Goal: Communication & Community: Answer question/provide support

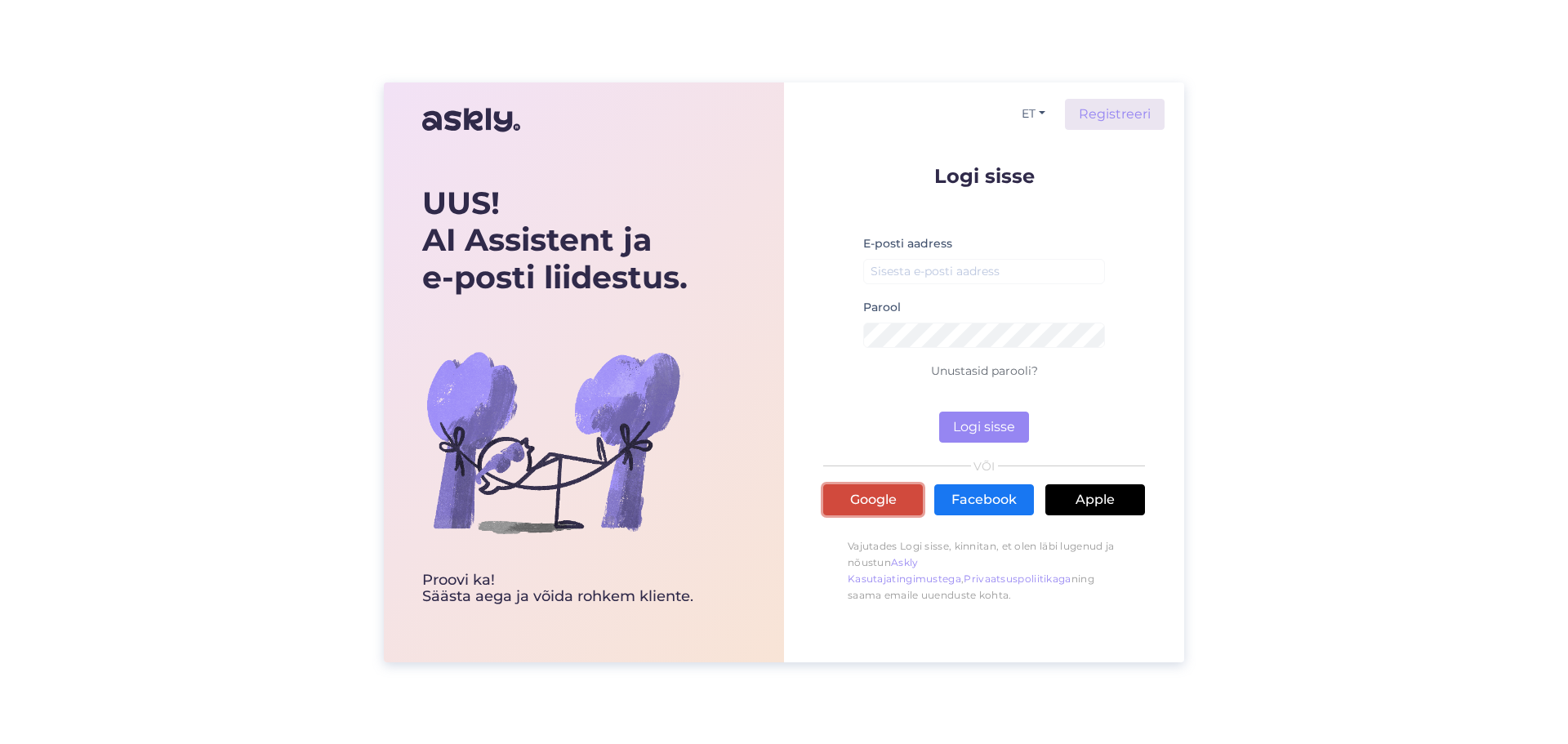
click at [893, 494] on link "Google" at bounding box center [873, 500] width 100 height 31
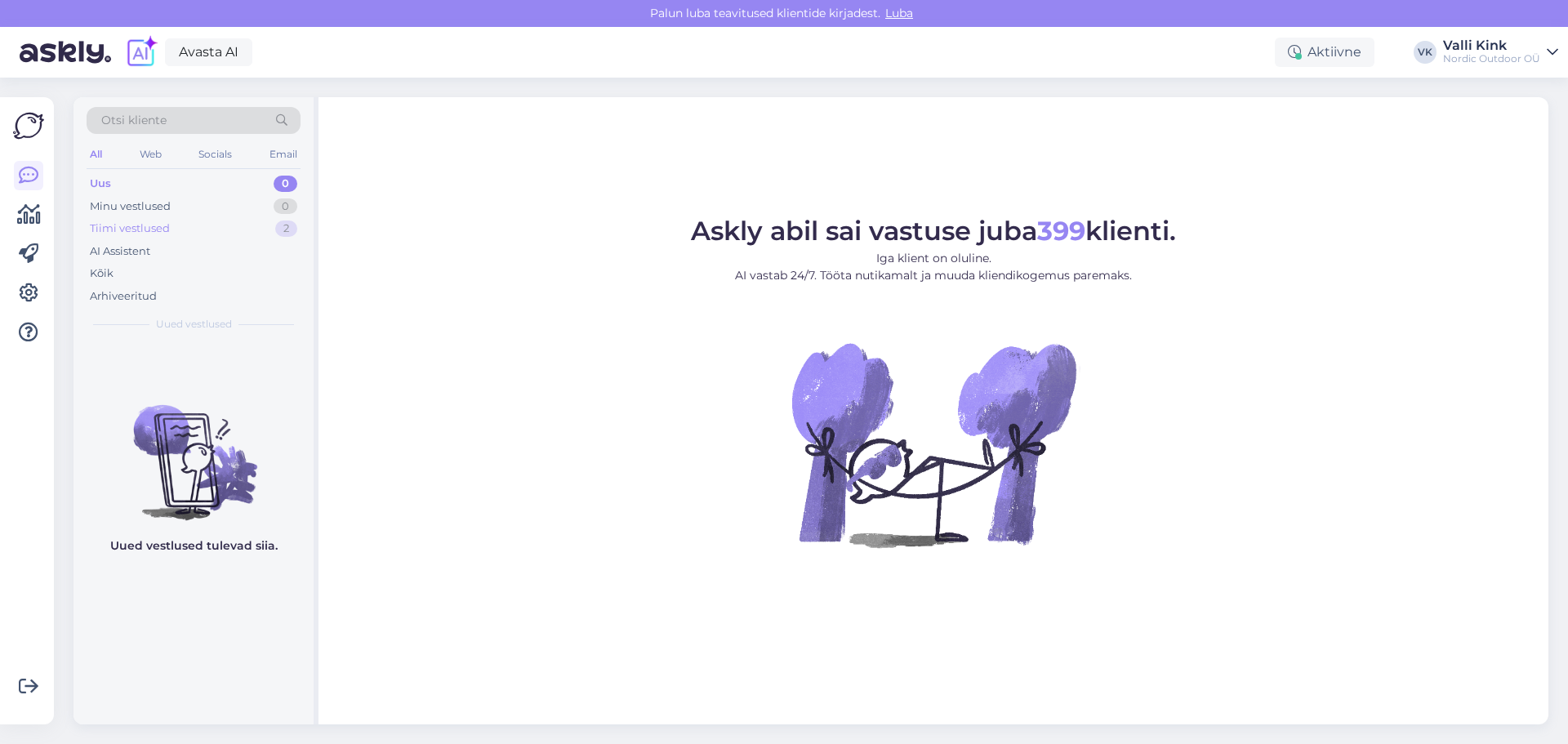
click at [142, 229] on div "Tiimi vestlused" at bounding box center [130, 229] width 80 height 16
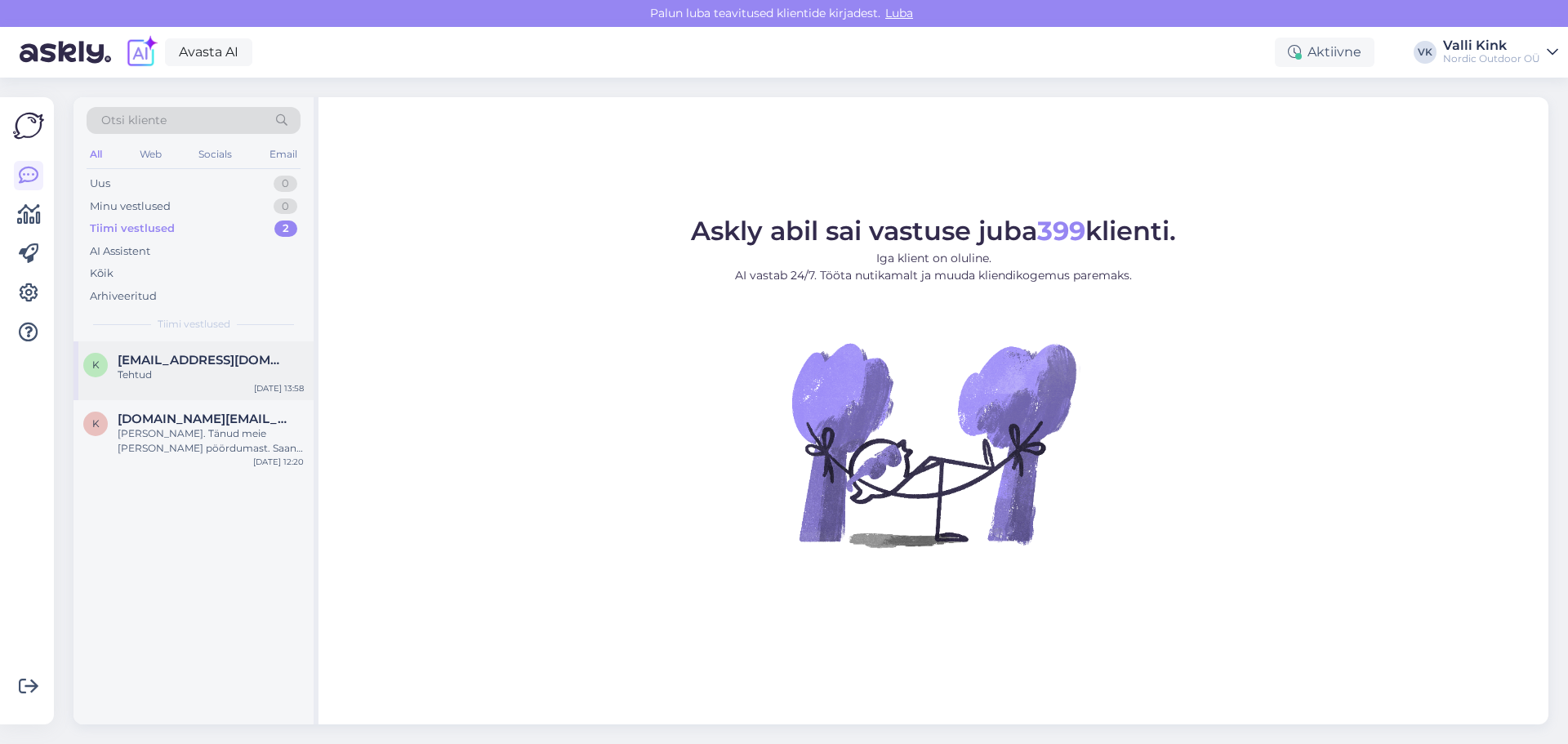
click at [192, 359] on span "[EMAIL_ADDRESS][DOMAIN_NAME]" at bounding box center [202, 360] width 170 height 14
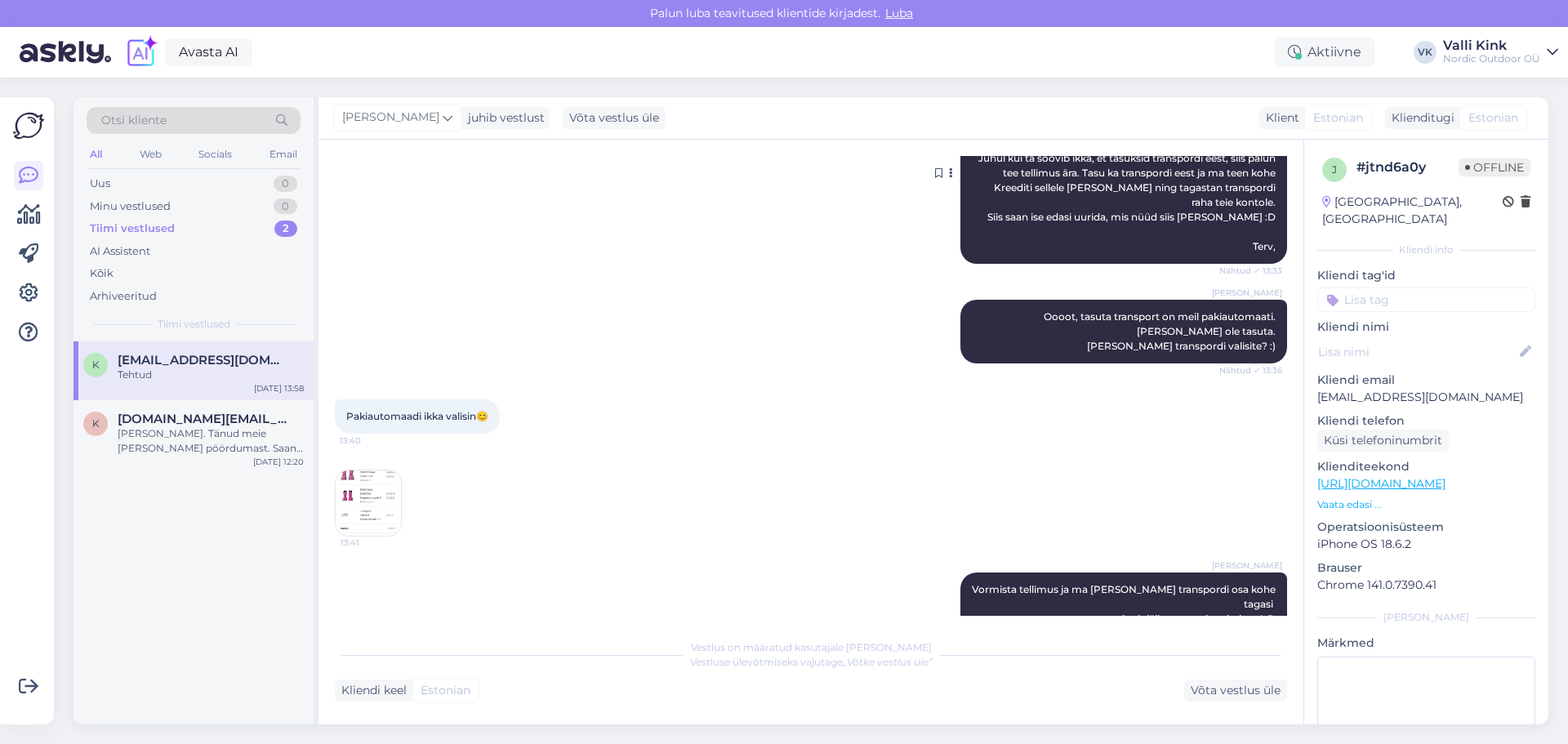
scroll to position [1637, 0]
click at [360, 470] on img at bounding box center [368, 502] width 65 height 65
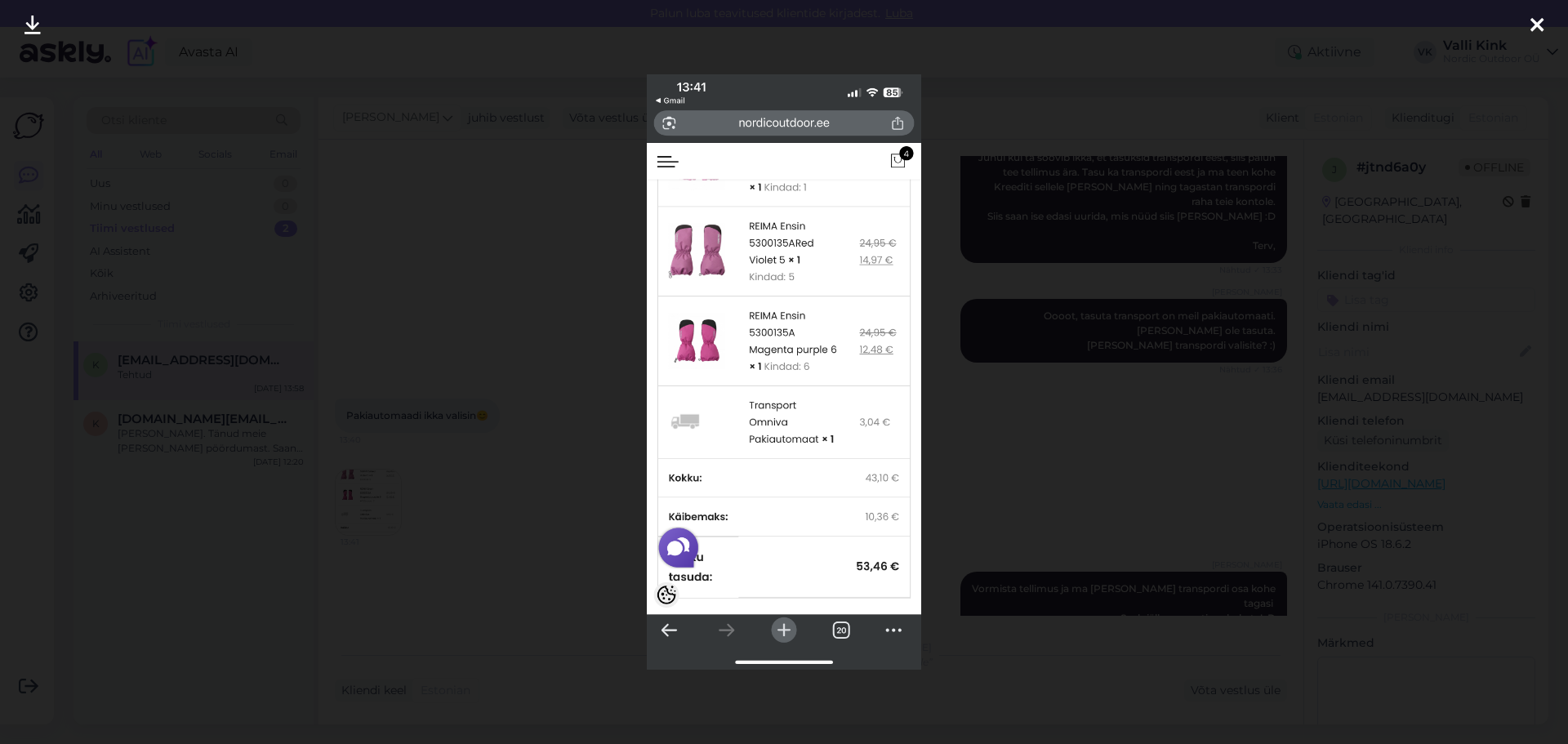
click at [1542, 24] on icon at bounding box center [1537, 26] width 13 height 22
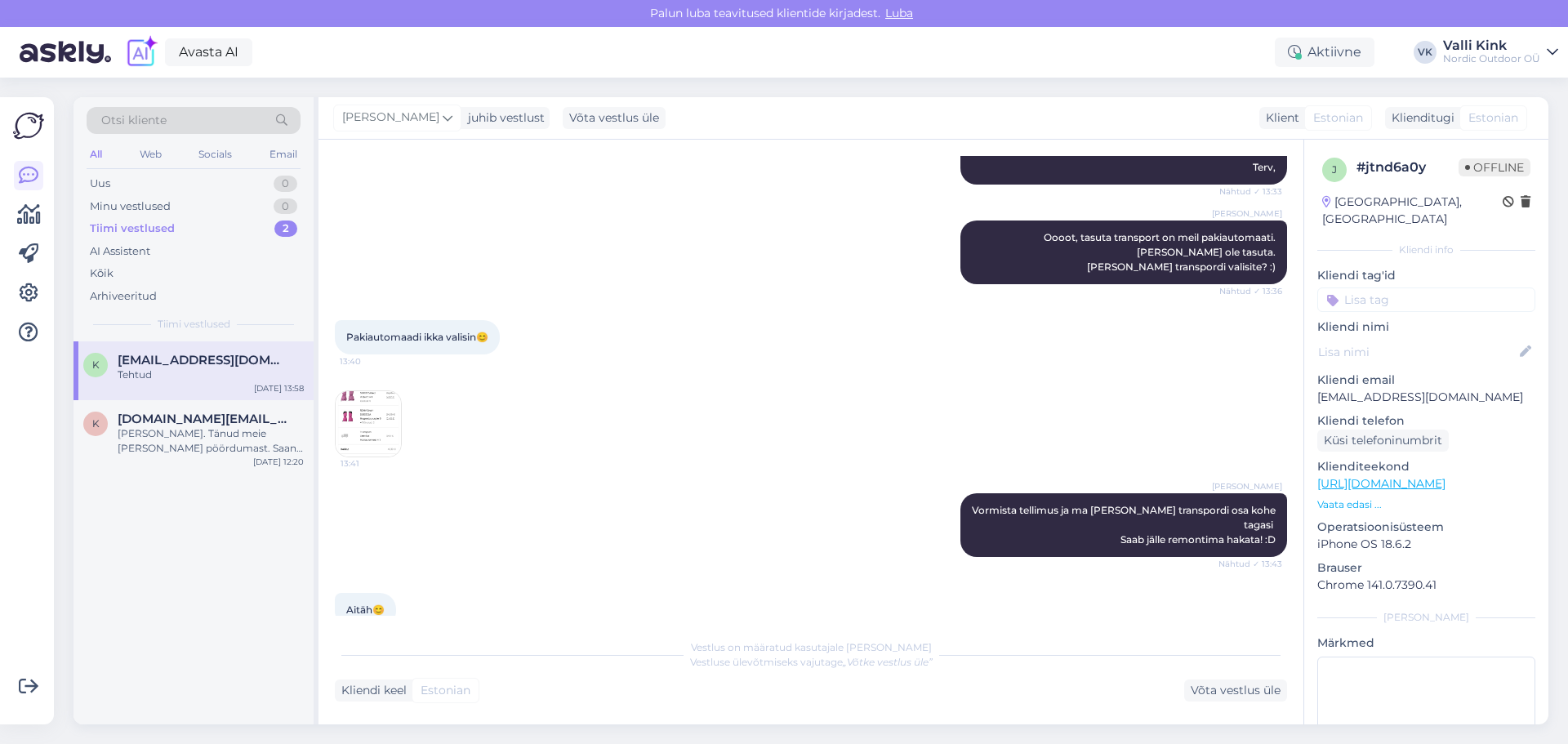
scroll to position [1800, 0]
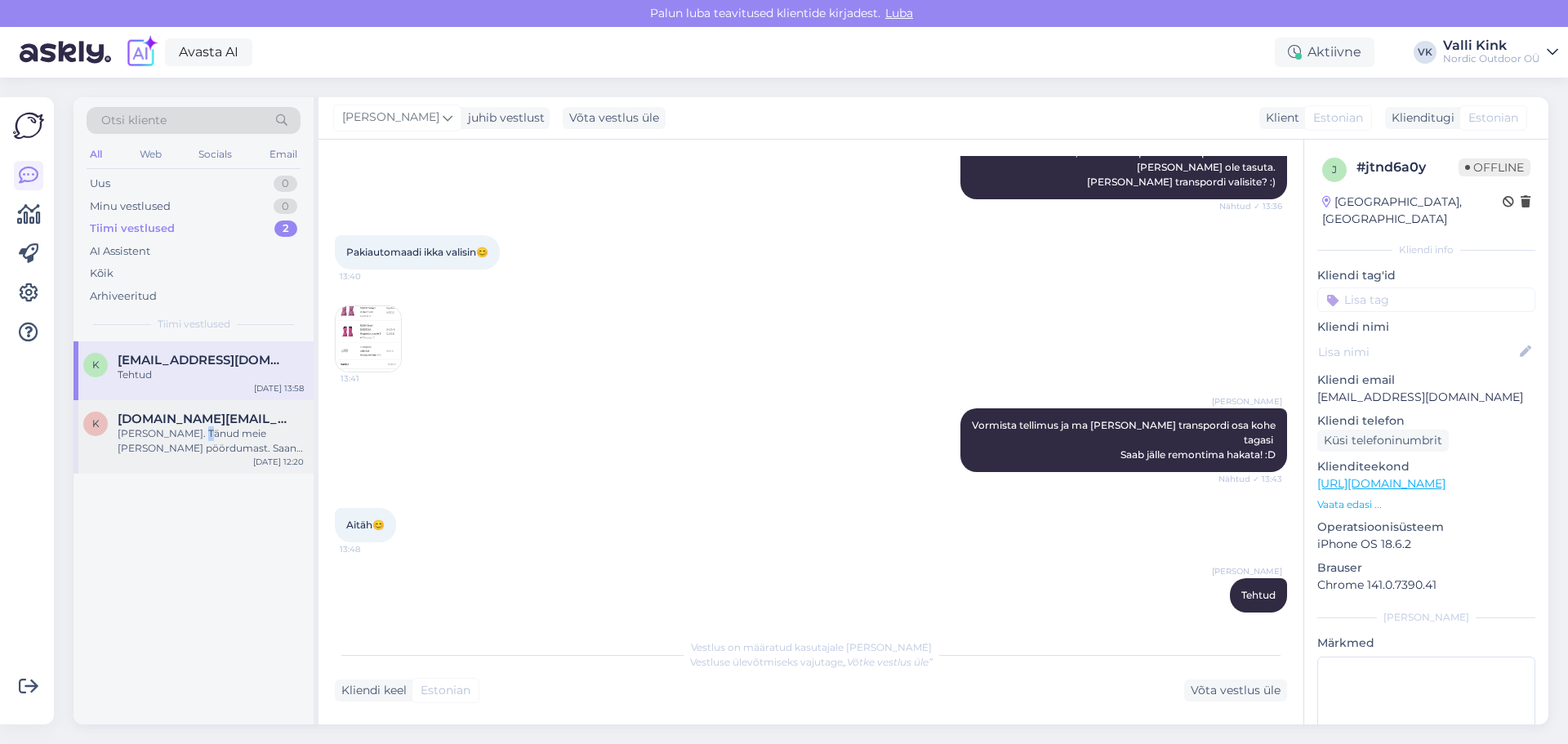
click at [197, 431] on div "[PERSON_NAME]. Tänud meie [PERSON_NAME] pöördumast. Saan sinu murest täiesti ar…" at bounding box center [210, 441] width 187 height 30
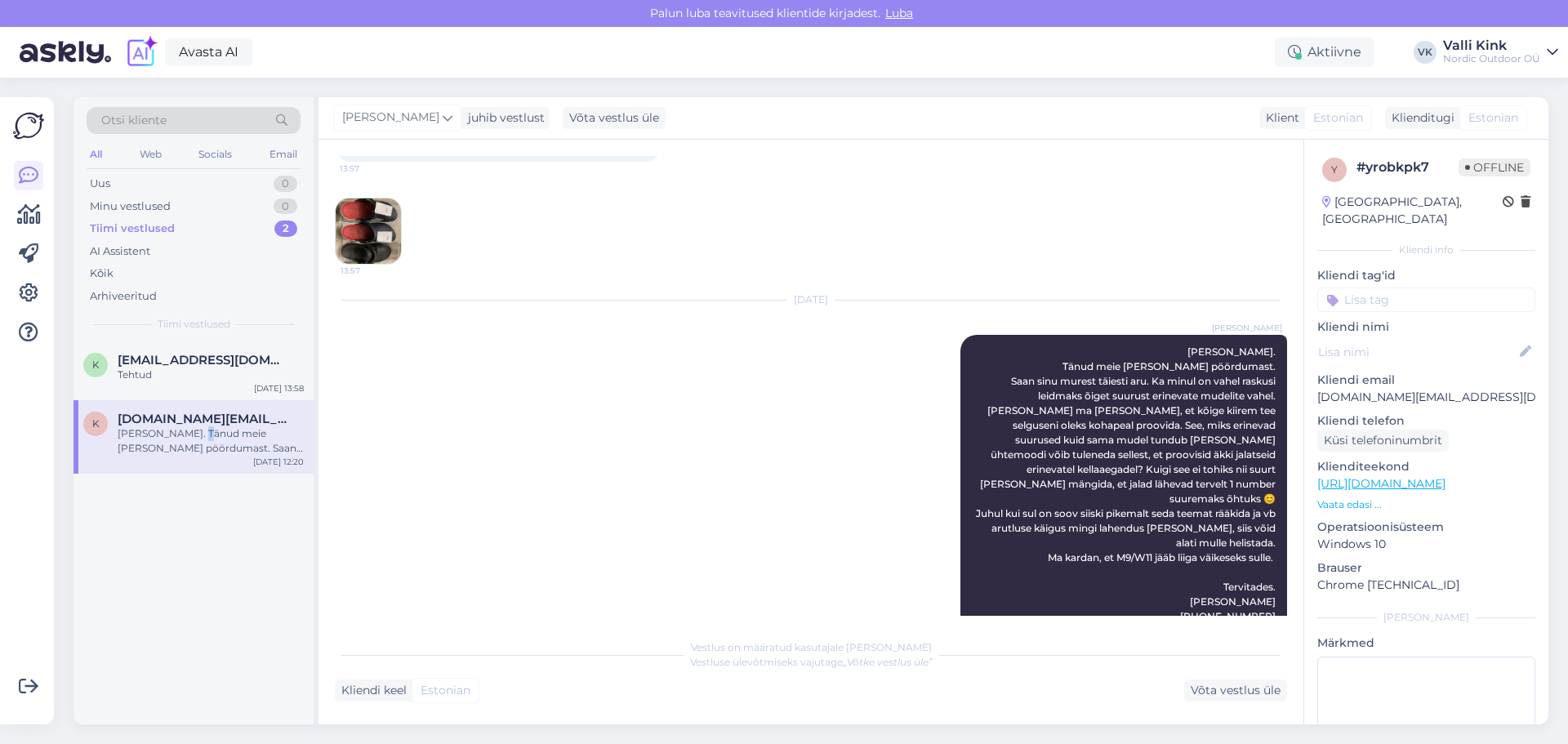
scroll to position [666, 0]
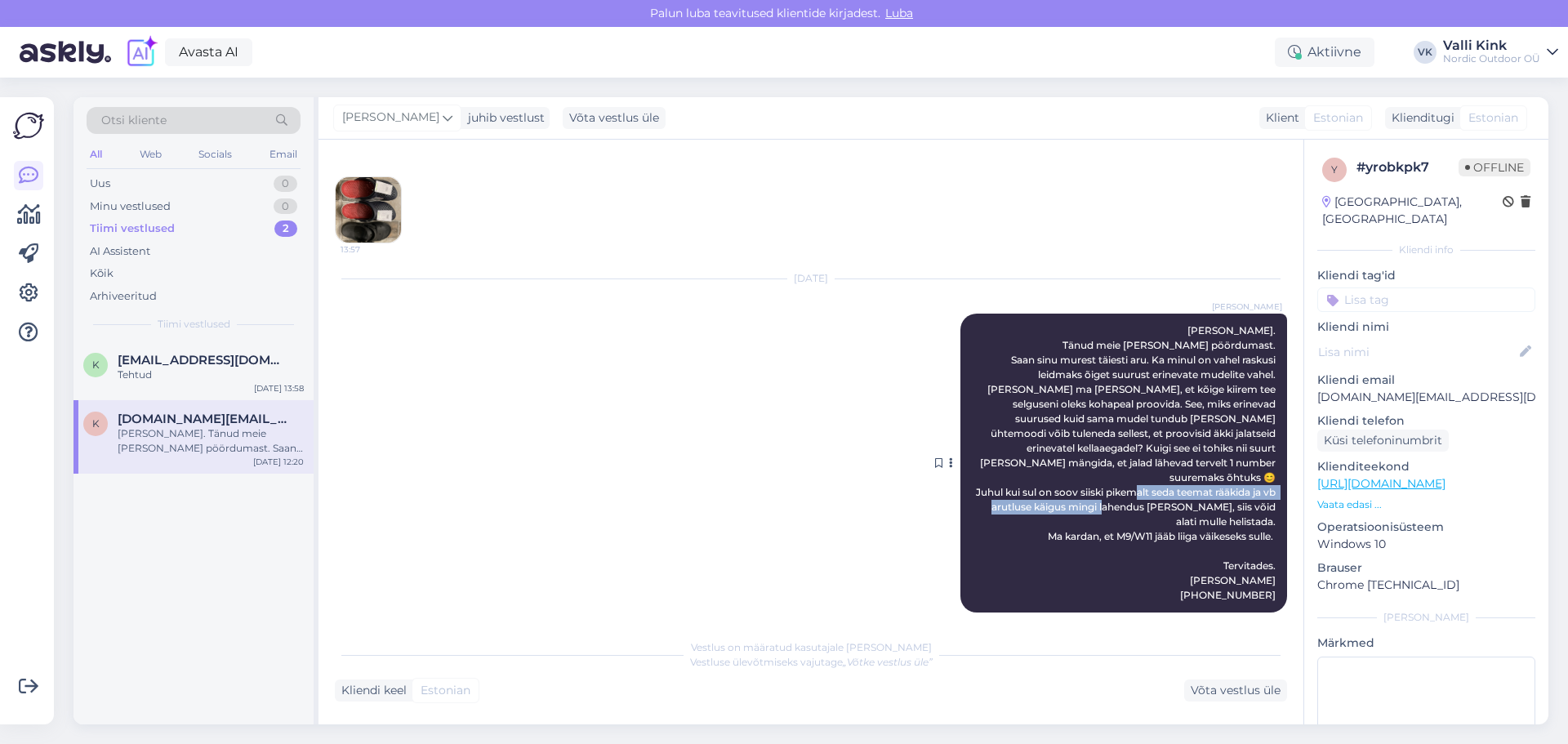
drag, startPoint x: 1058, startPoint y: 491, endPoint x: 1257, endPoint y: 510, distance: 199.9
click at [1257, 510] on span "[PERSON_NAME]. Tänud meie [PERSON_NAME] pöördumast. Saan sinu murest täiesti ar…" at bounding box center [1127, 463] width 302 height 277
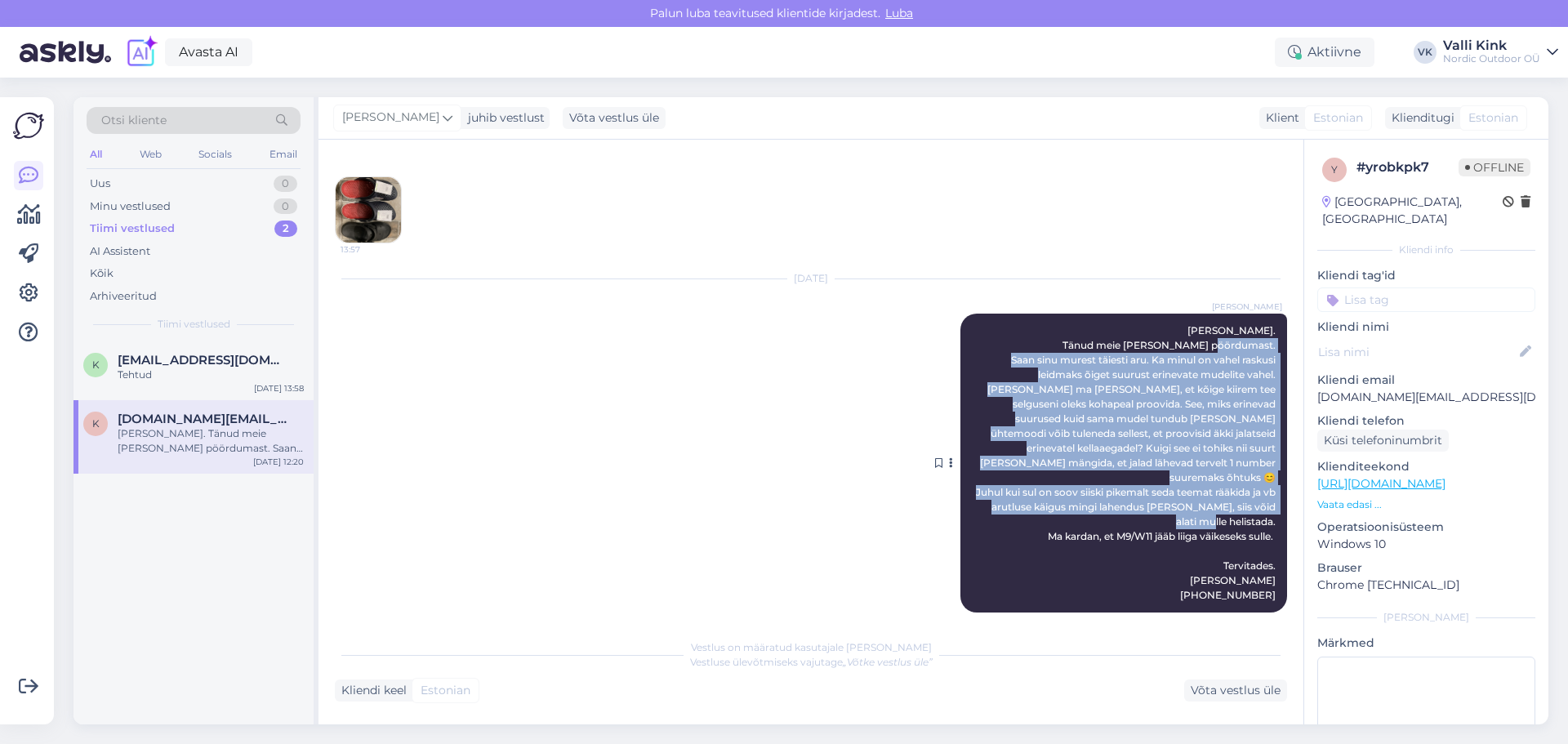
drag, startPoint x: 1084, startPoint y: 355, endPoint x: 1213, endPoint y: 518, distance: 207.9
click at [1215, 525] on span "[PERSON_NAME]. Tänud meie [PERSON_NAME] pöördumast. Saan sinu murest täiesti ar…" at bounding box center [1127, 463] width 302 height 277
click at [1215, 482] on span "[PERSON_NAME]. Tänud meie [PERSON_NAME] pöördumast. Saan sinu murest täiesti ar…" at bounding box center [1127, 463] width 302 height 277
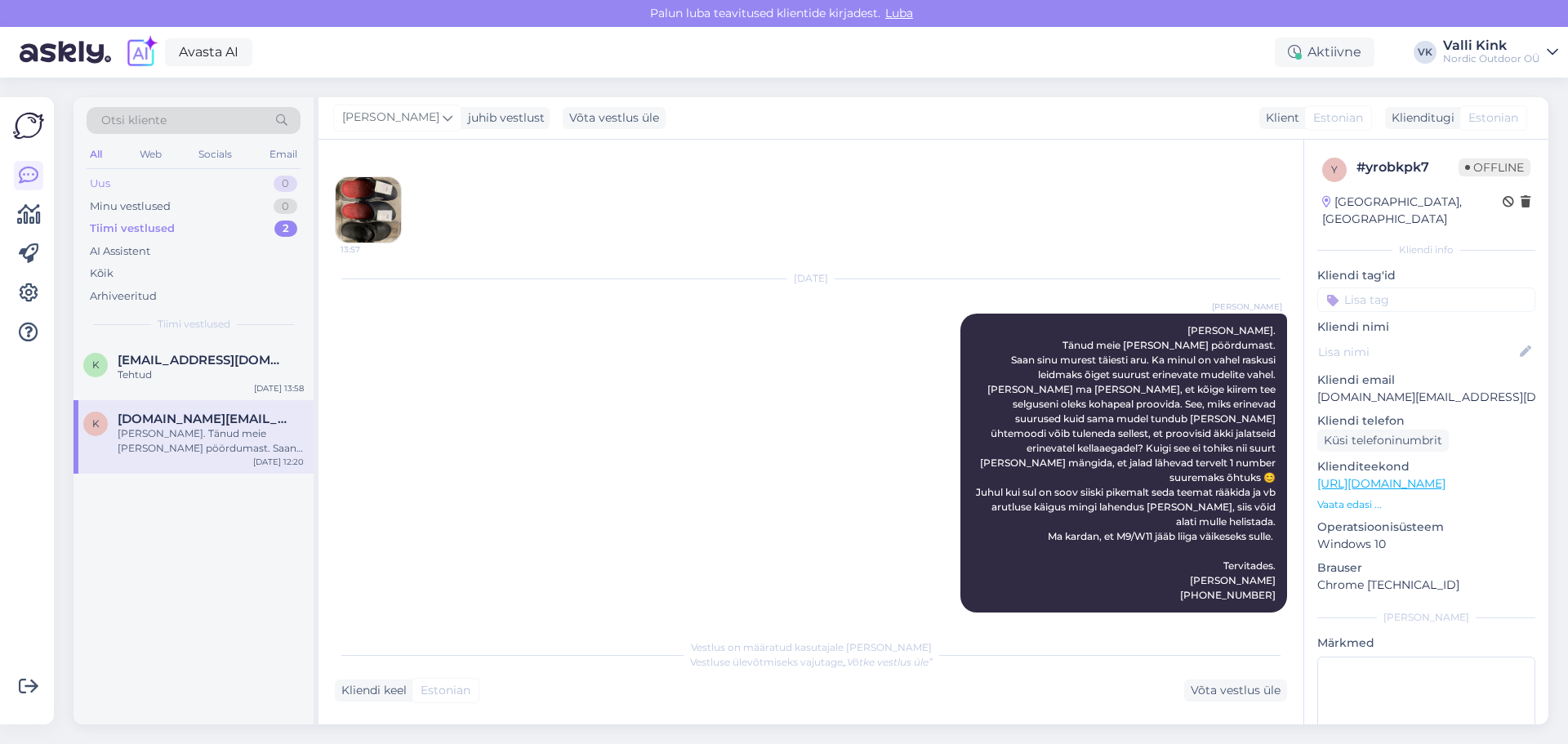
click at [104, 185] on div "Uus" at bounding box center [100, 184] width 21 height 16
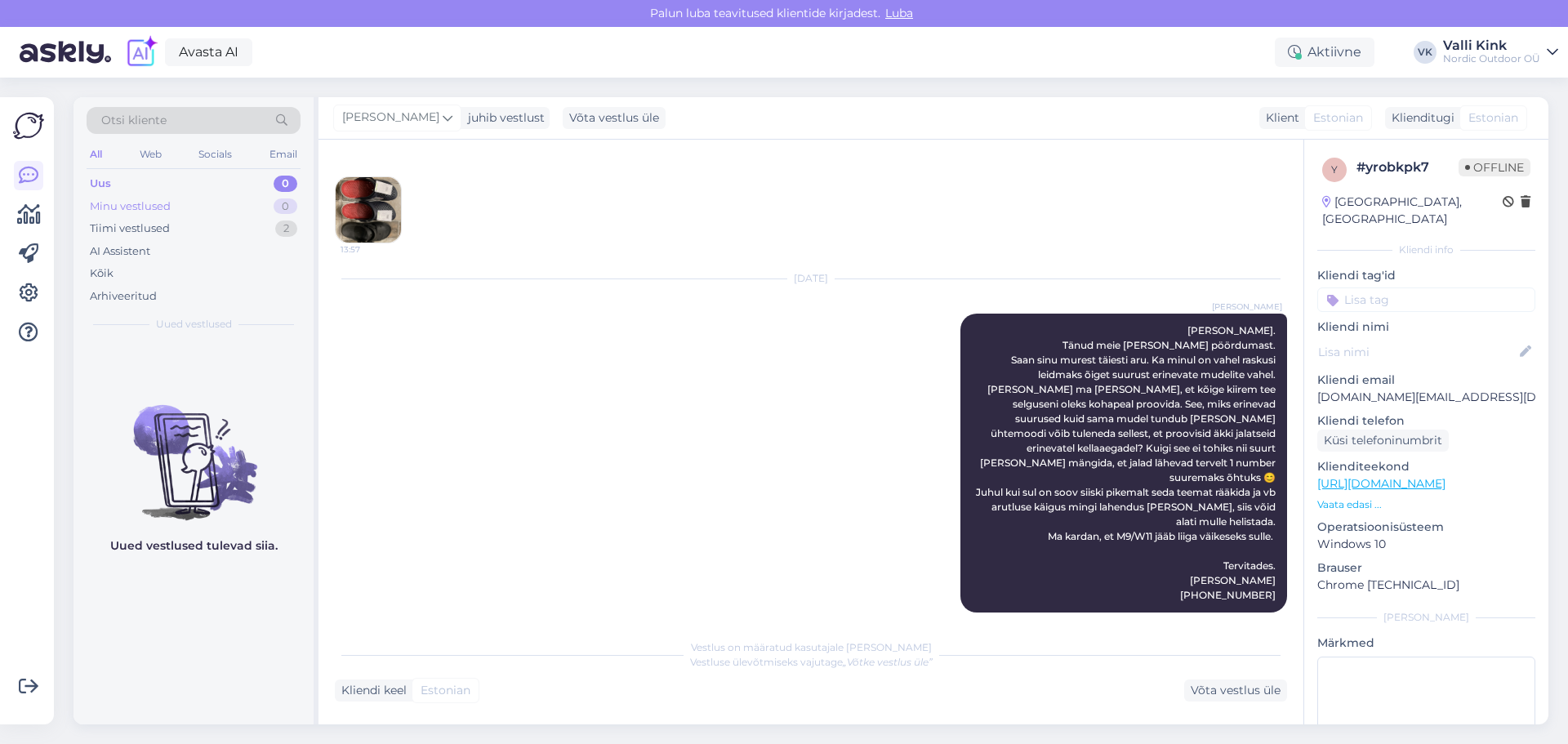
click at [109, 213] on div "Minu vestlused" at bounding box center [131, 207] width 81 height 16
click at [112, 234] on div "Tiimi vestlused" at bounding box center [130, 229] width 80 height 16
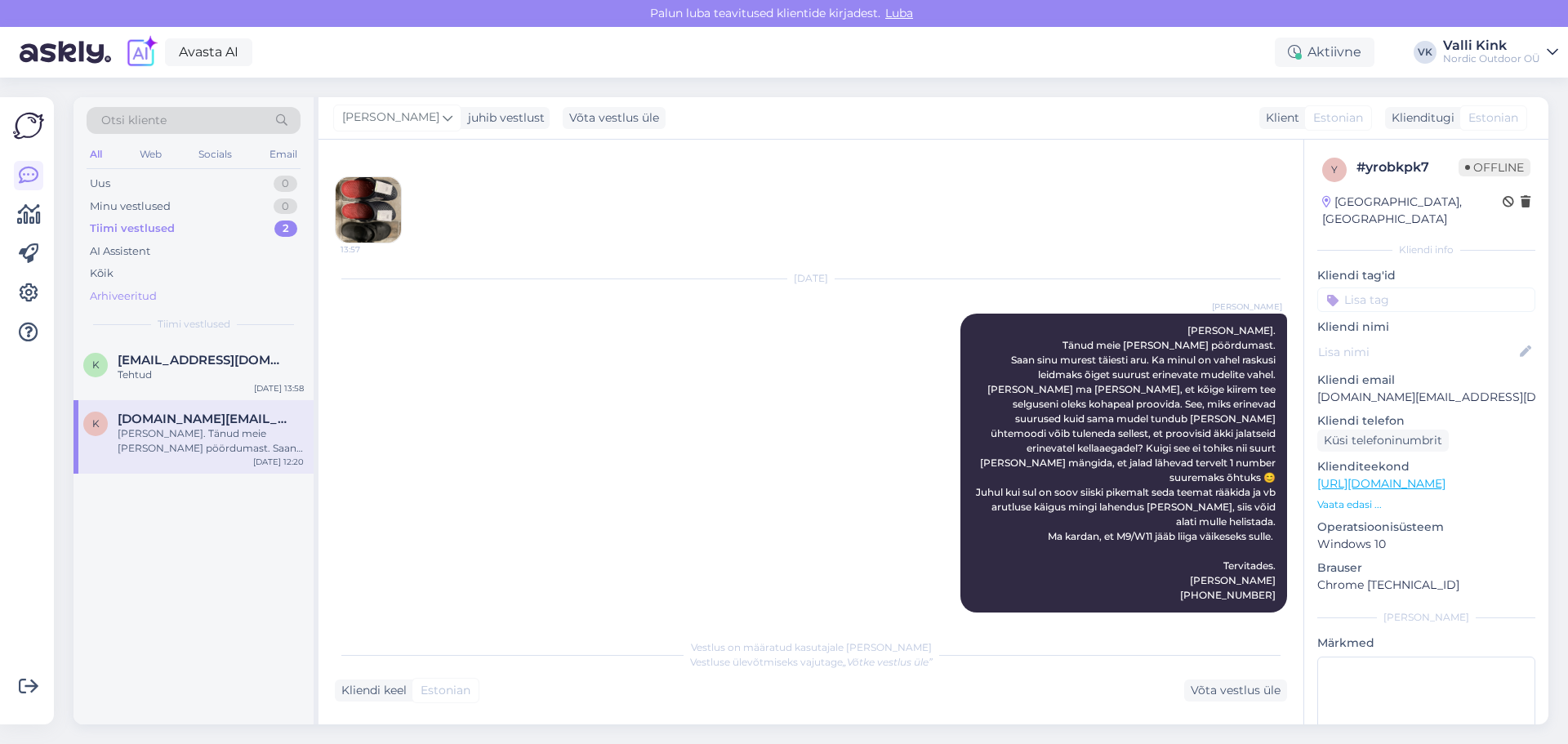
click at [133, 289] on div "Arhiveeritud" at bounding box center [124, 297] width 67 height 16
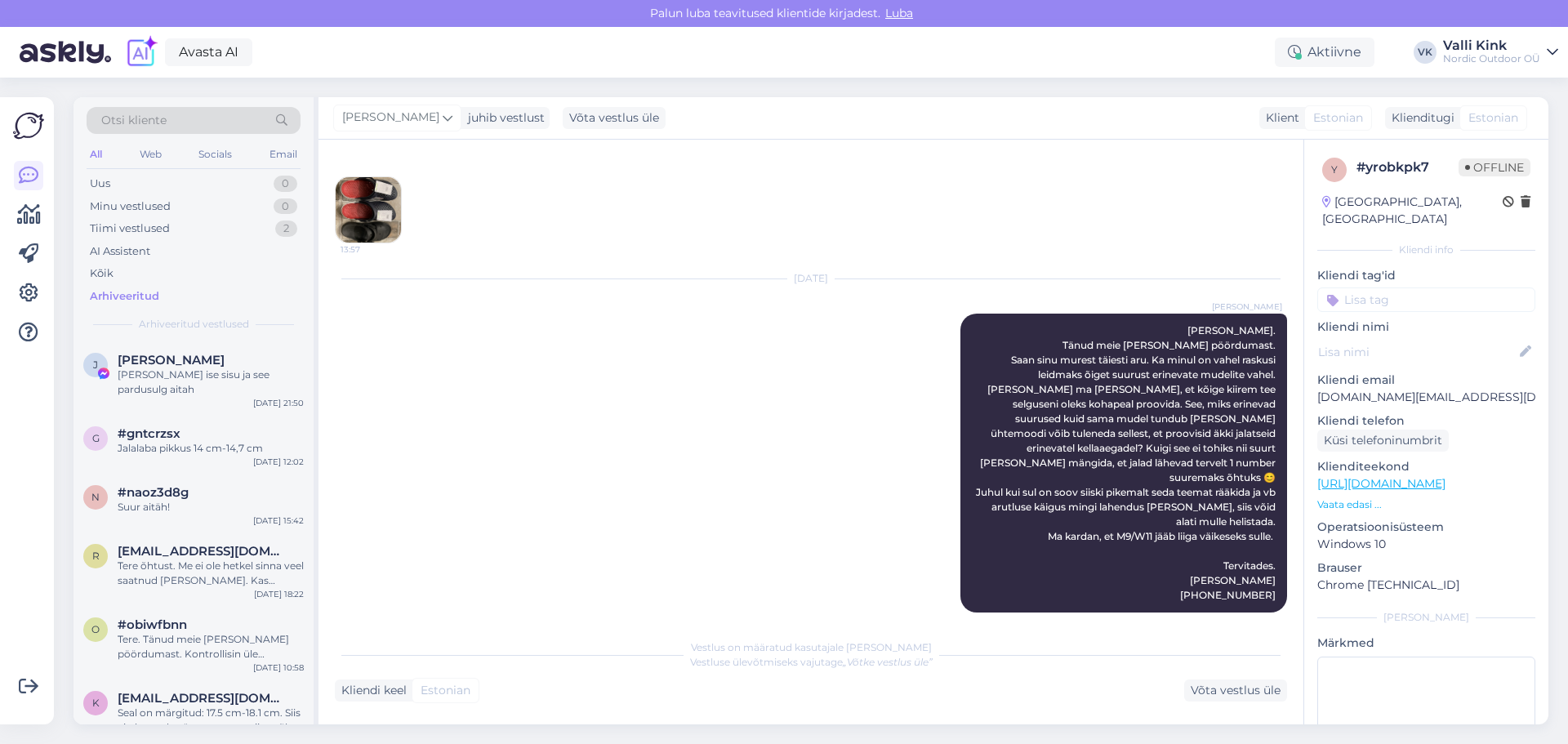
click at [172, 117] on div "Otsi kliente" at bounding box center [193, 121] width 214 height 27
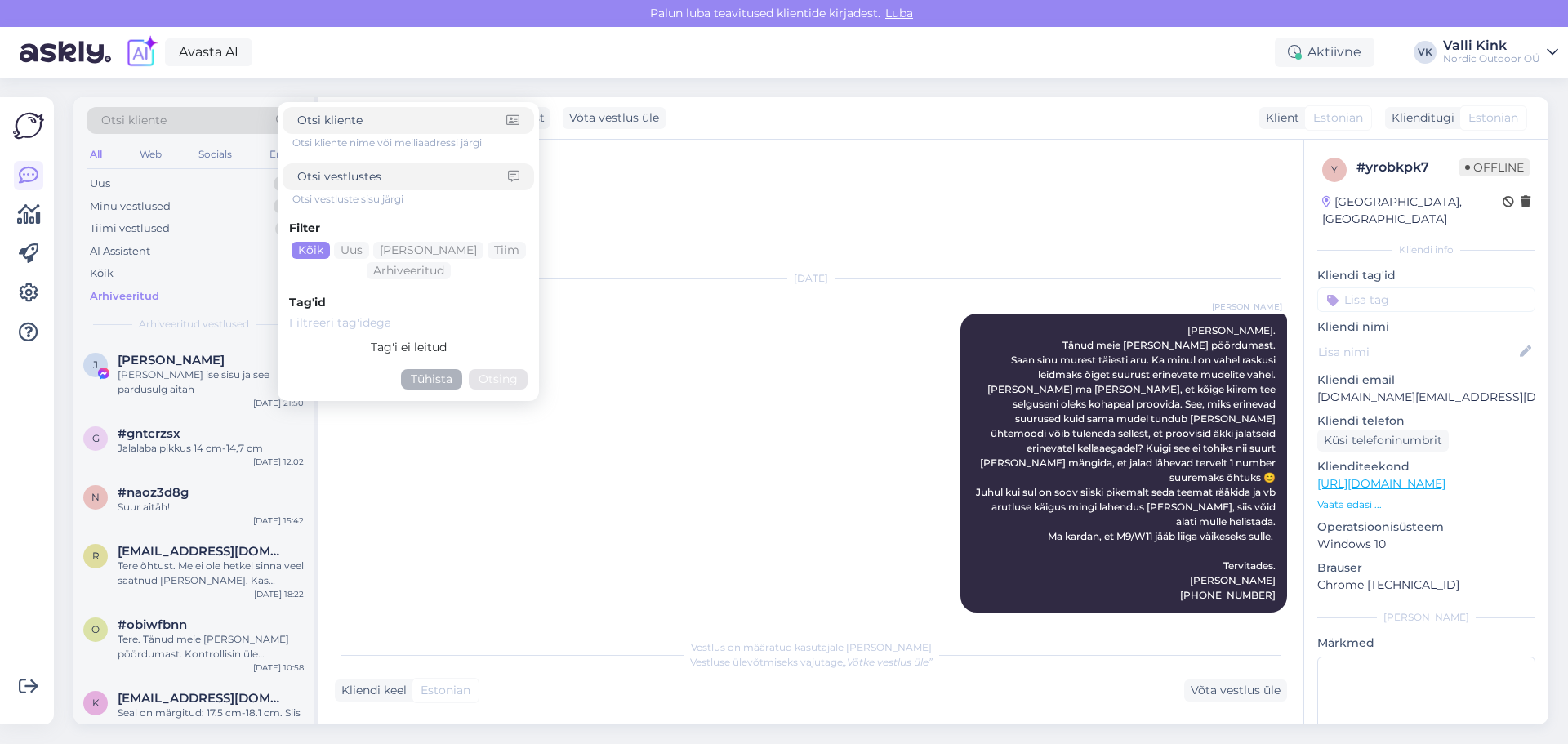
type input "#q3rxdzb0"
click button "Otsing" at bounding box center [498, 379] width 59 height 21
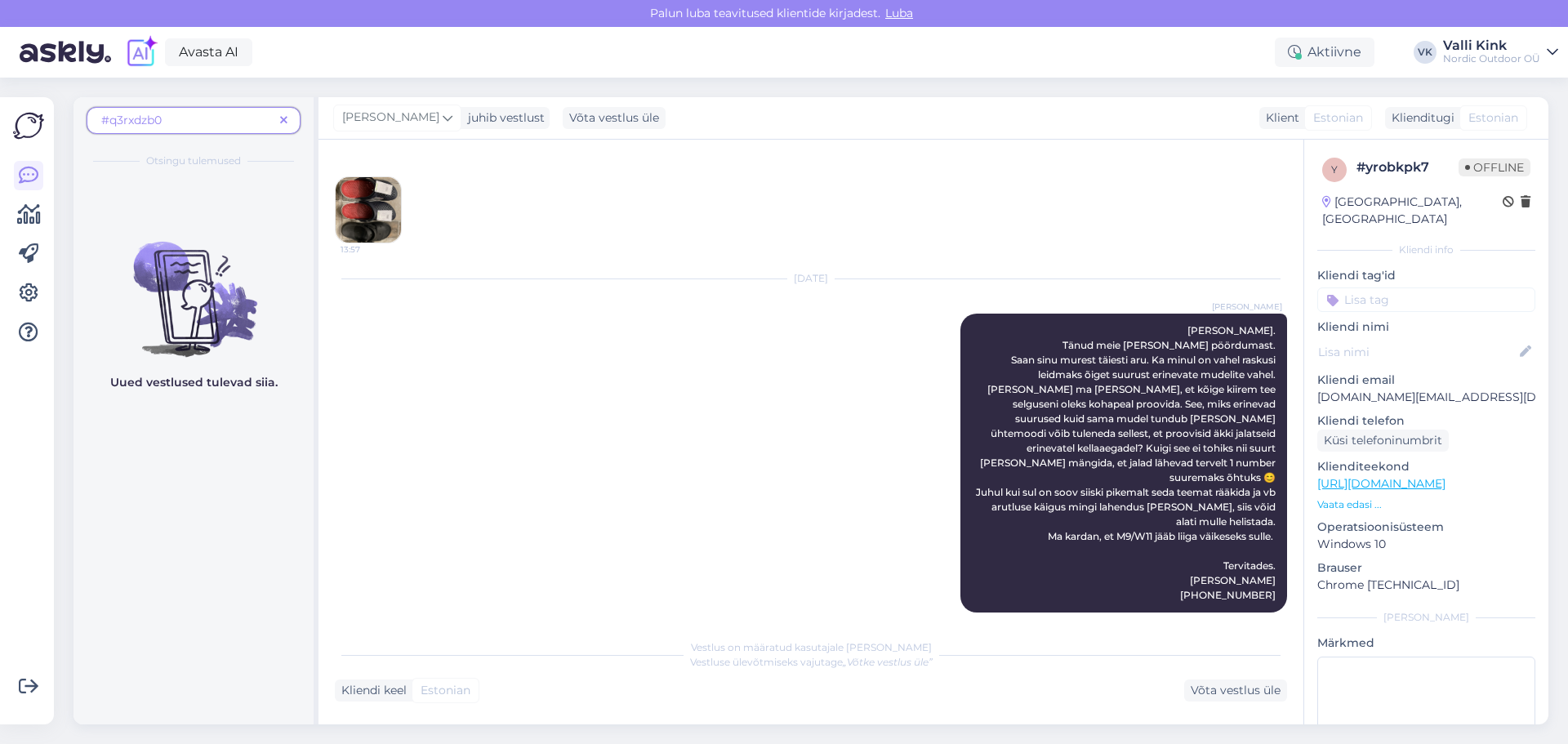
click at [1511, 41] on div "Valli Kink" at bounding box center [1492, 45] width 97 height 13
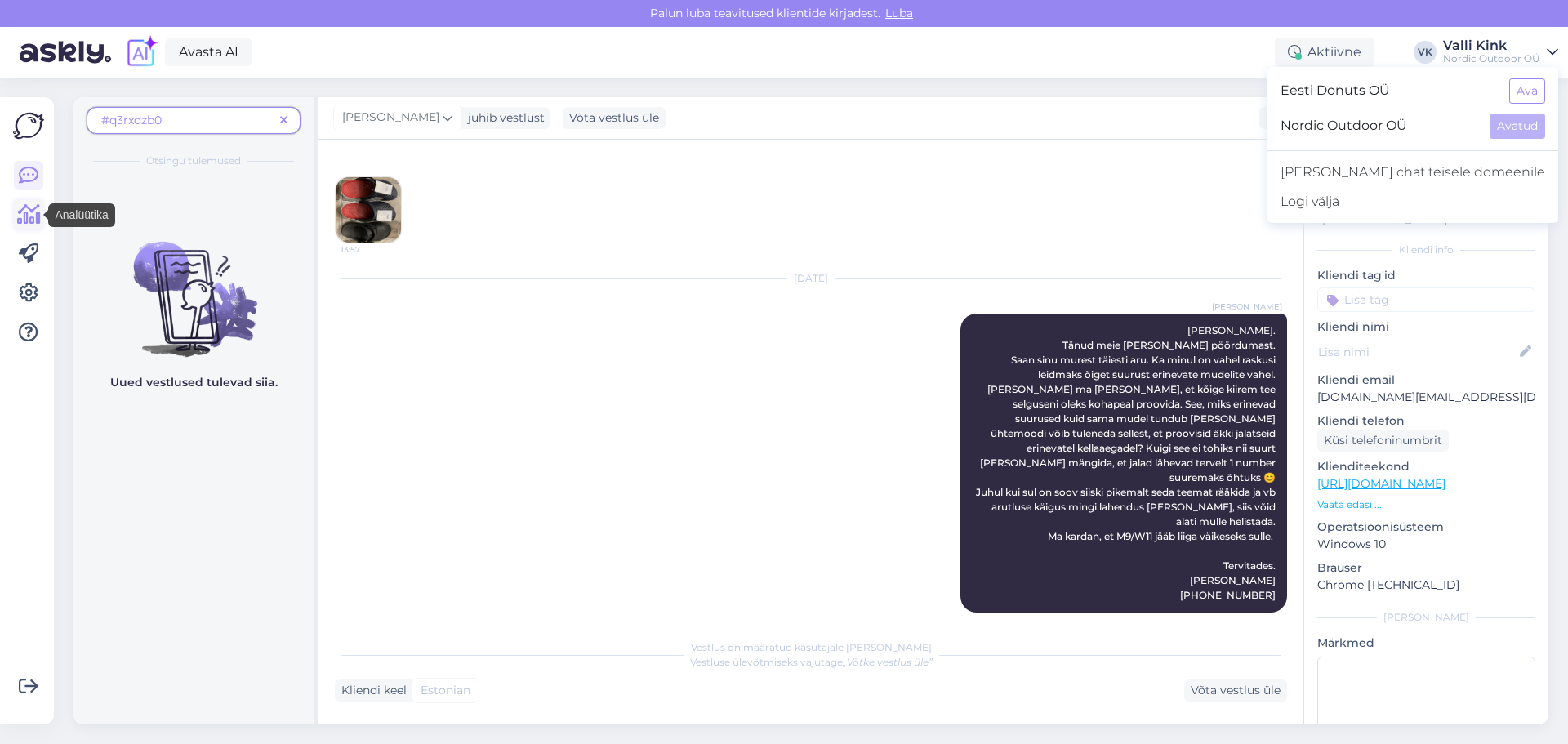
click at [27, 213] on icon at bounding box center [29, 215] width 23 height 20
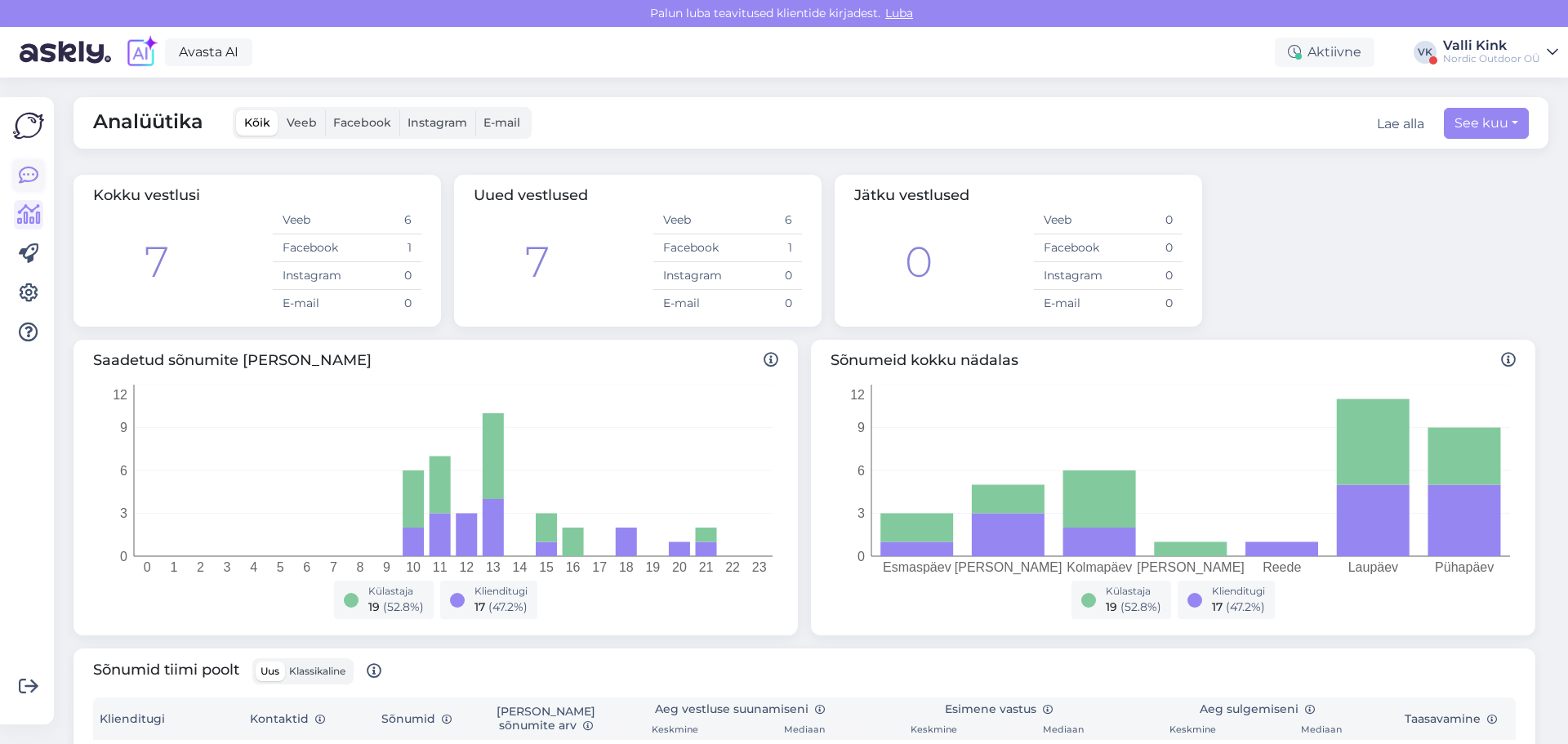
click at [24, 172] on icon at bounding box center [29, 176] width 20 height 20
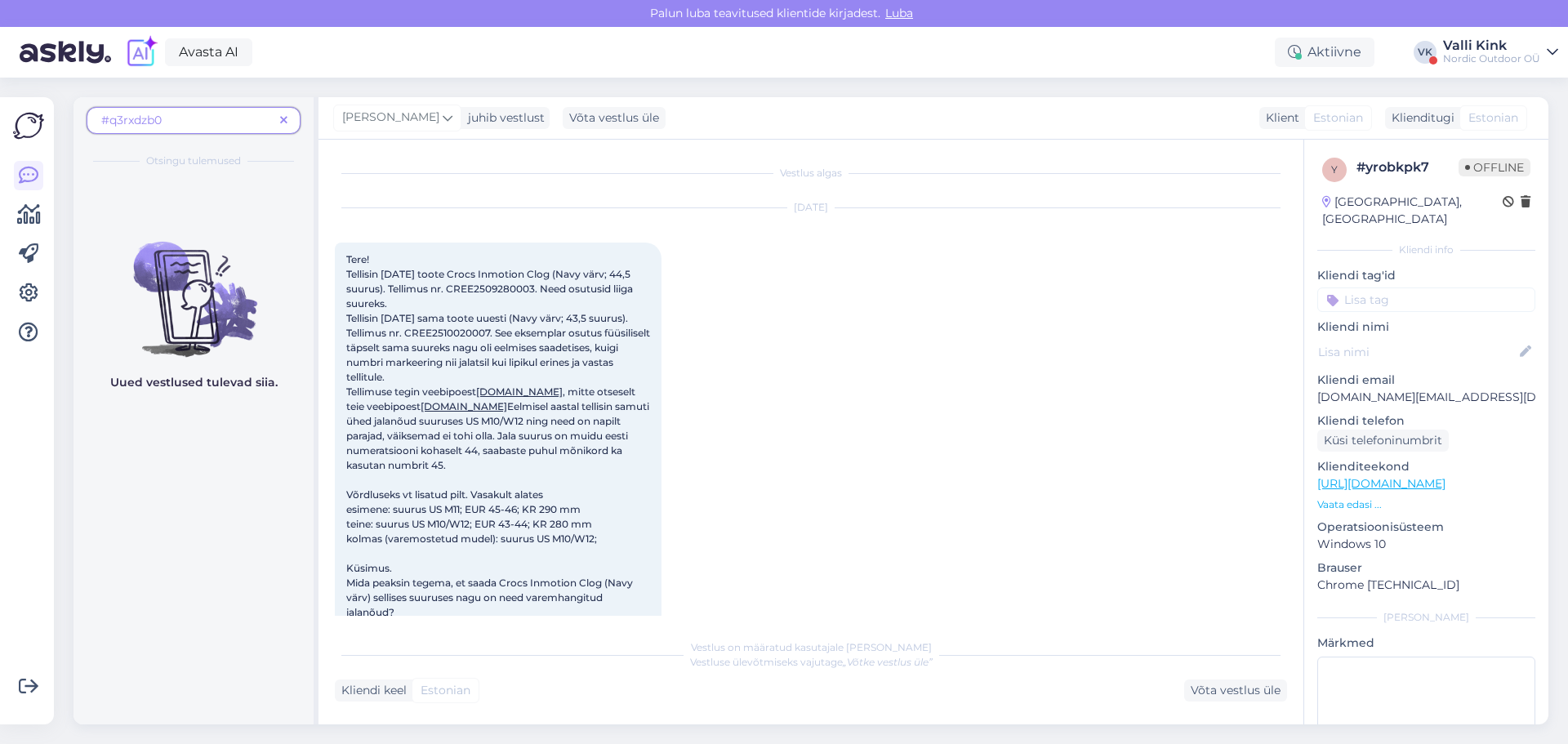
scroll to position [666, 0]
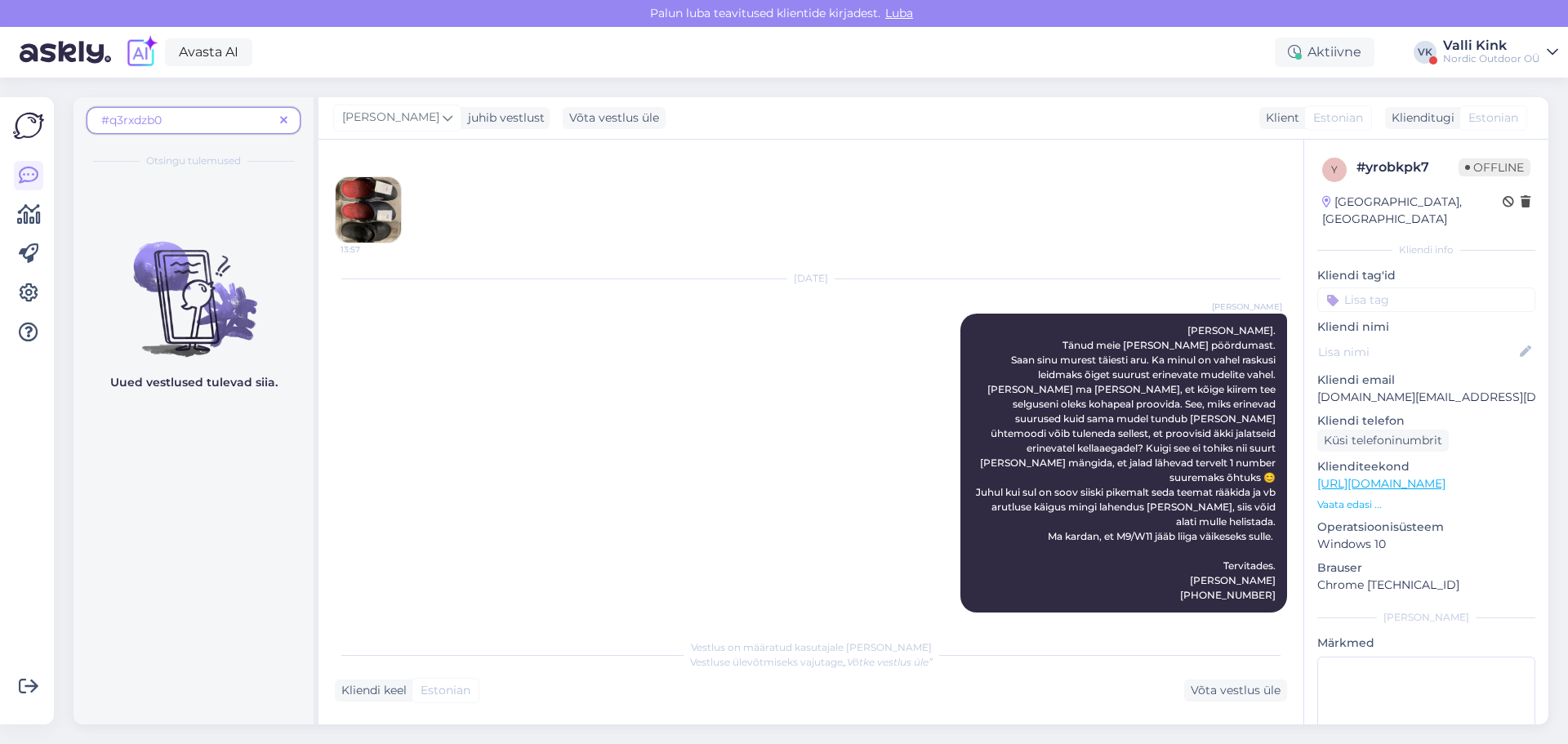
click at [29, 119] on img at bounding box center [28, 125] width 31 height 31
click at [28, 210] on icon at bounding box center [29, 215] width 23 height 20
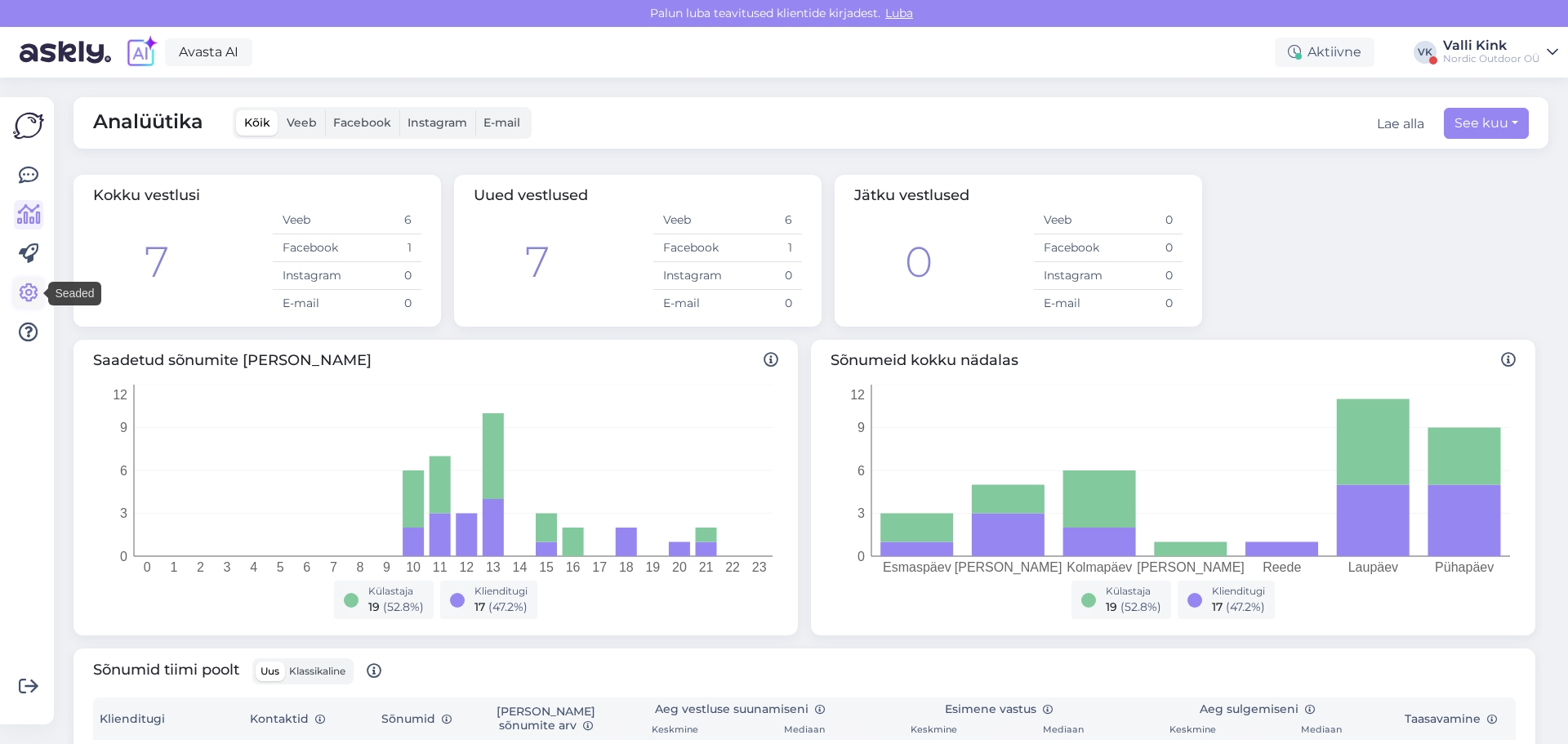
click at [23, 294] on icon at bounding box center [29, 293] width 20 height 20
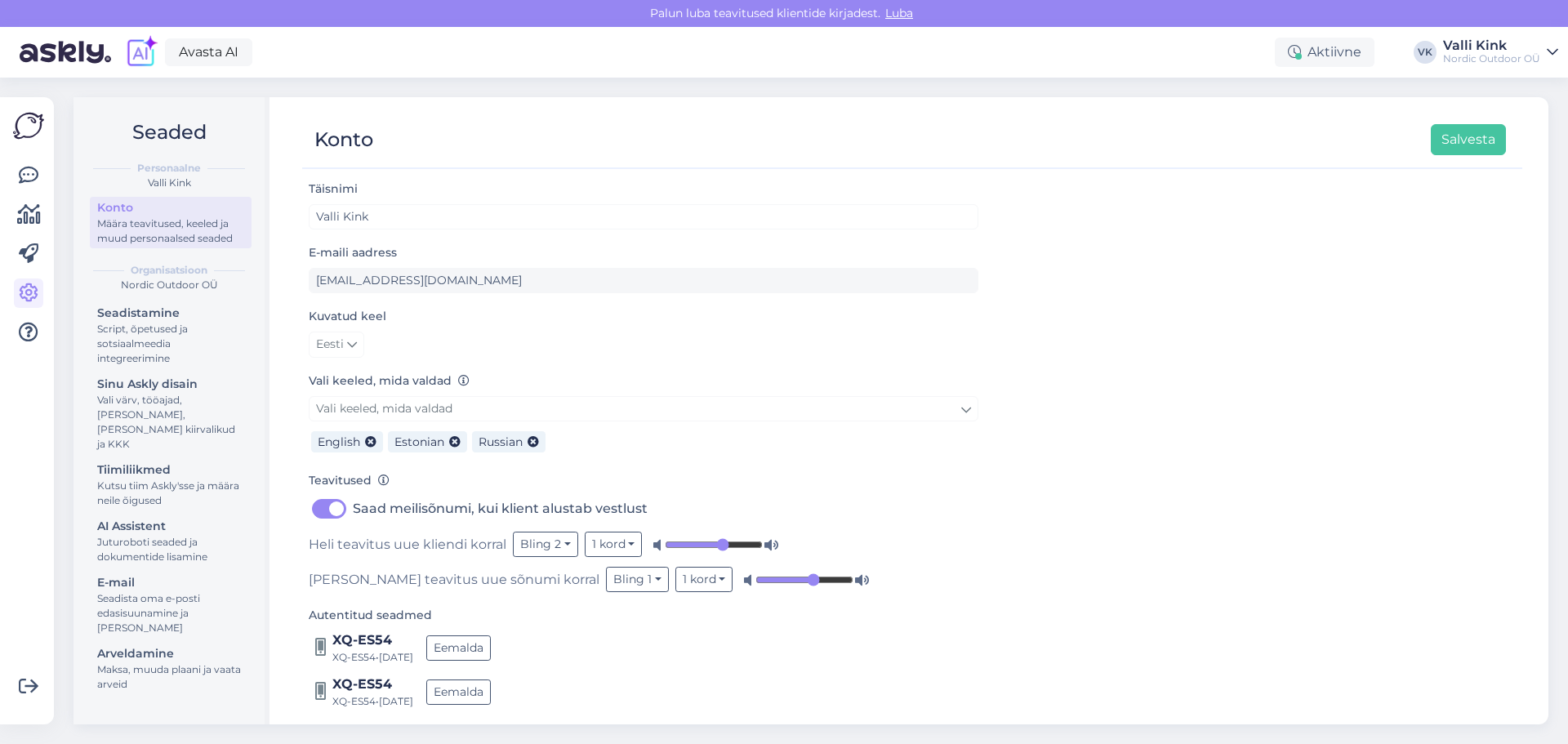
click at [24, 126] on img at bounding box center [28, 125] width 31 height 31
click at [23, 177] on icon at bounding box center [29, 176] width 20 height 20
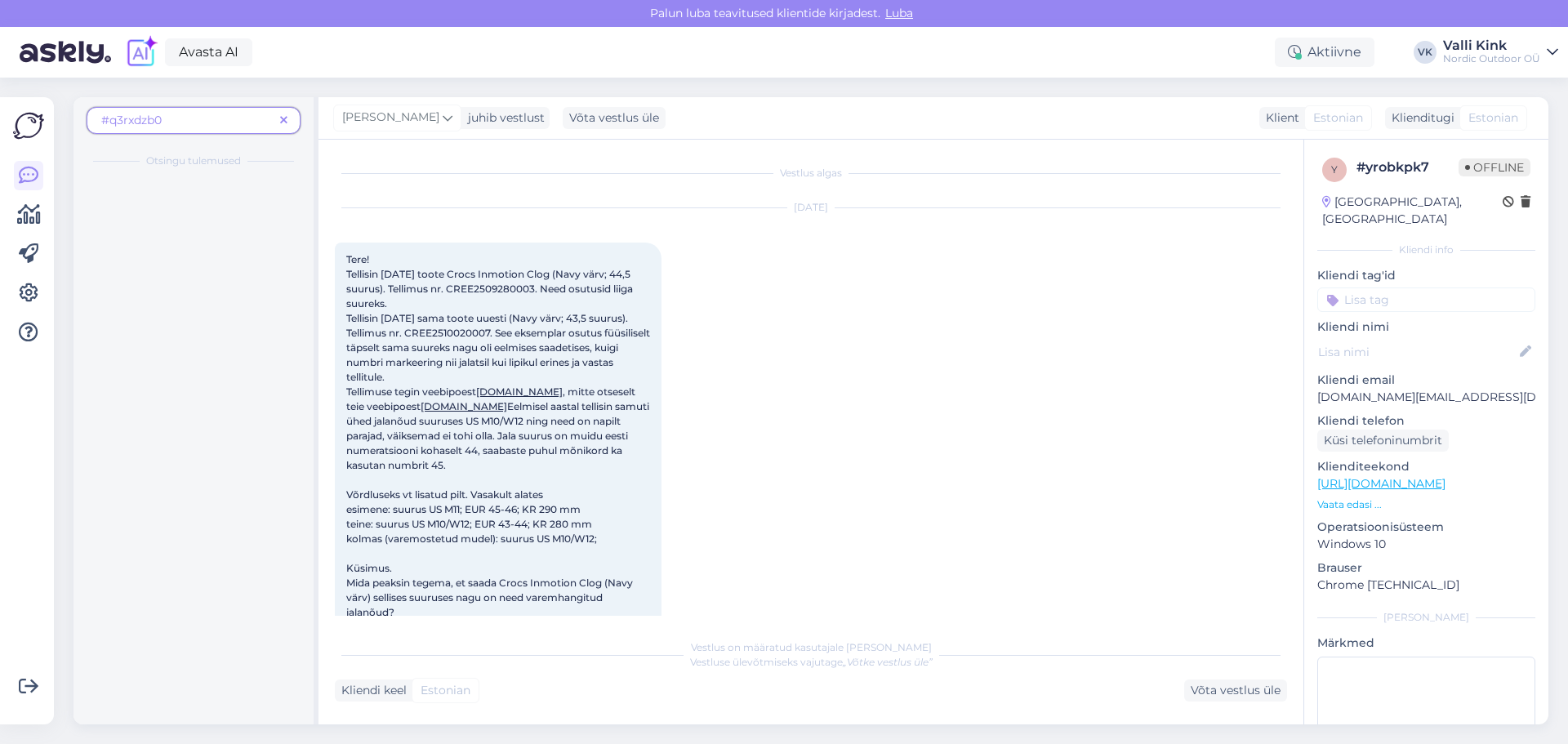
scroll to position [666, 0]
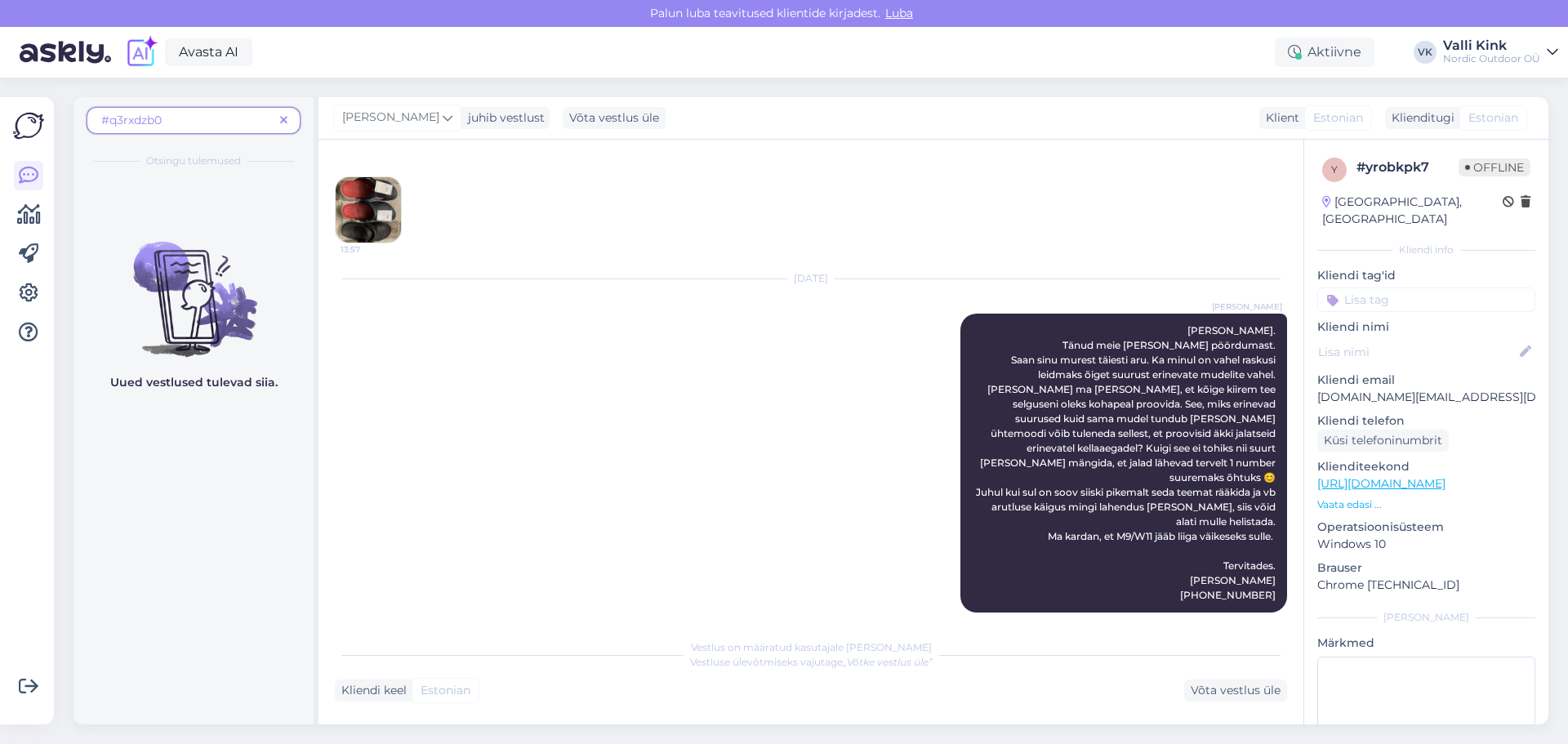
click at [280, 113] on span at bounding box center [283, 120] width 21 height 17
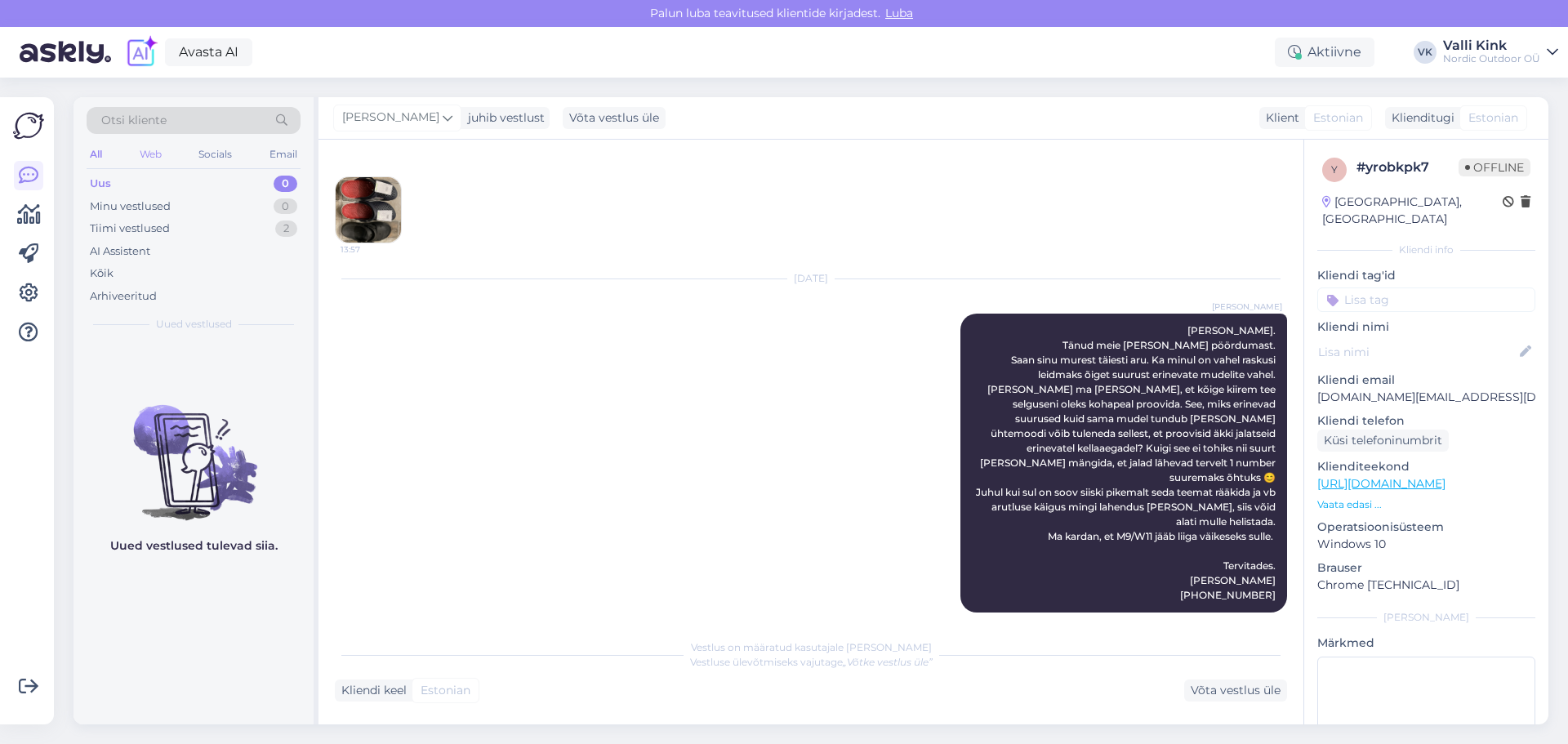
click at [145, 146] on div "Web" at bounding box center [151, 154] width 29 height 22
click at [147, 226] on div "Tiimi vestlused" at bounding box center [130, 229] width 80 height 16
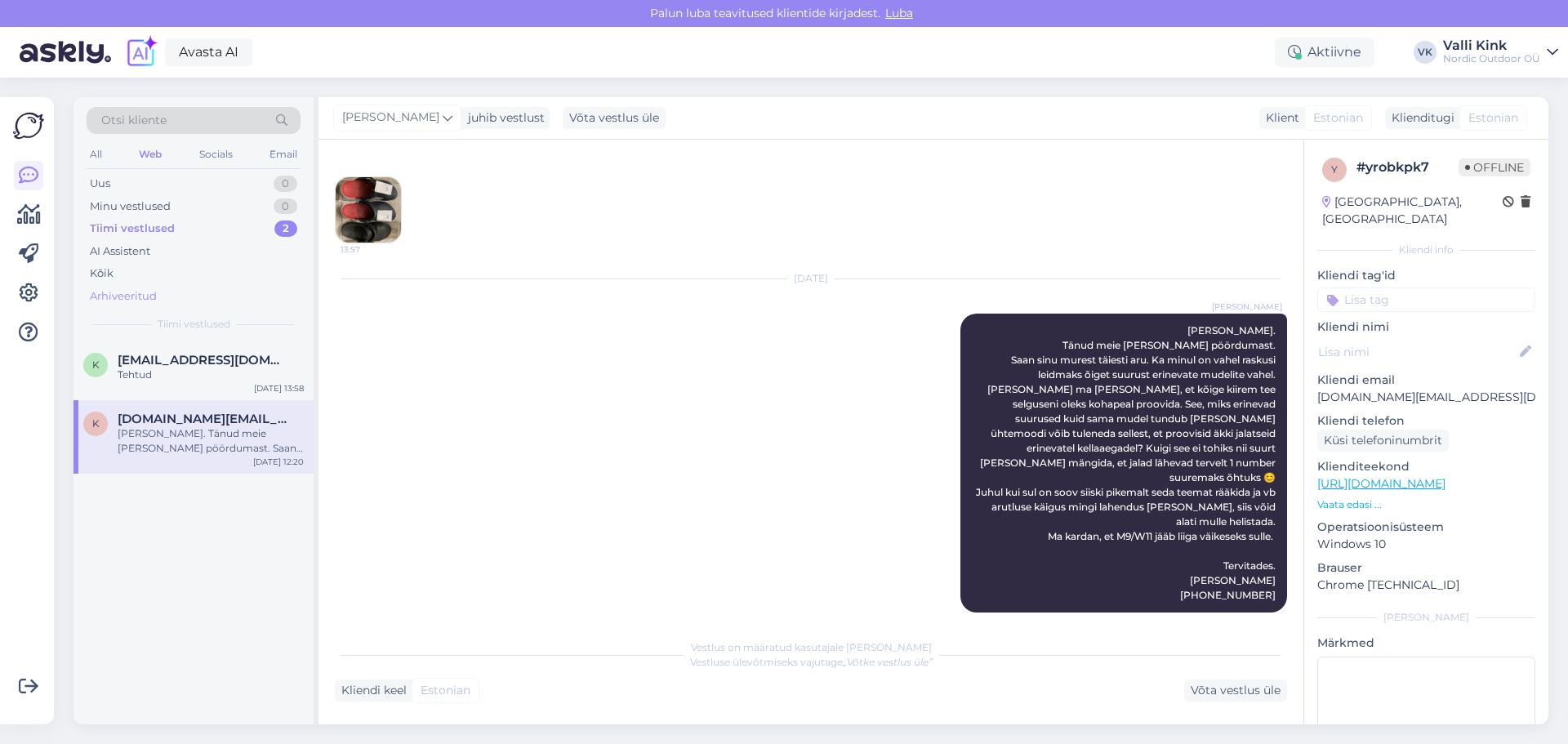
click at [104, 293] on div "Arhiveeritud" at bounding box center [124, 297] width 67 height 16
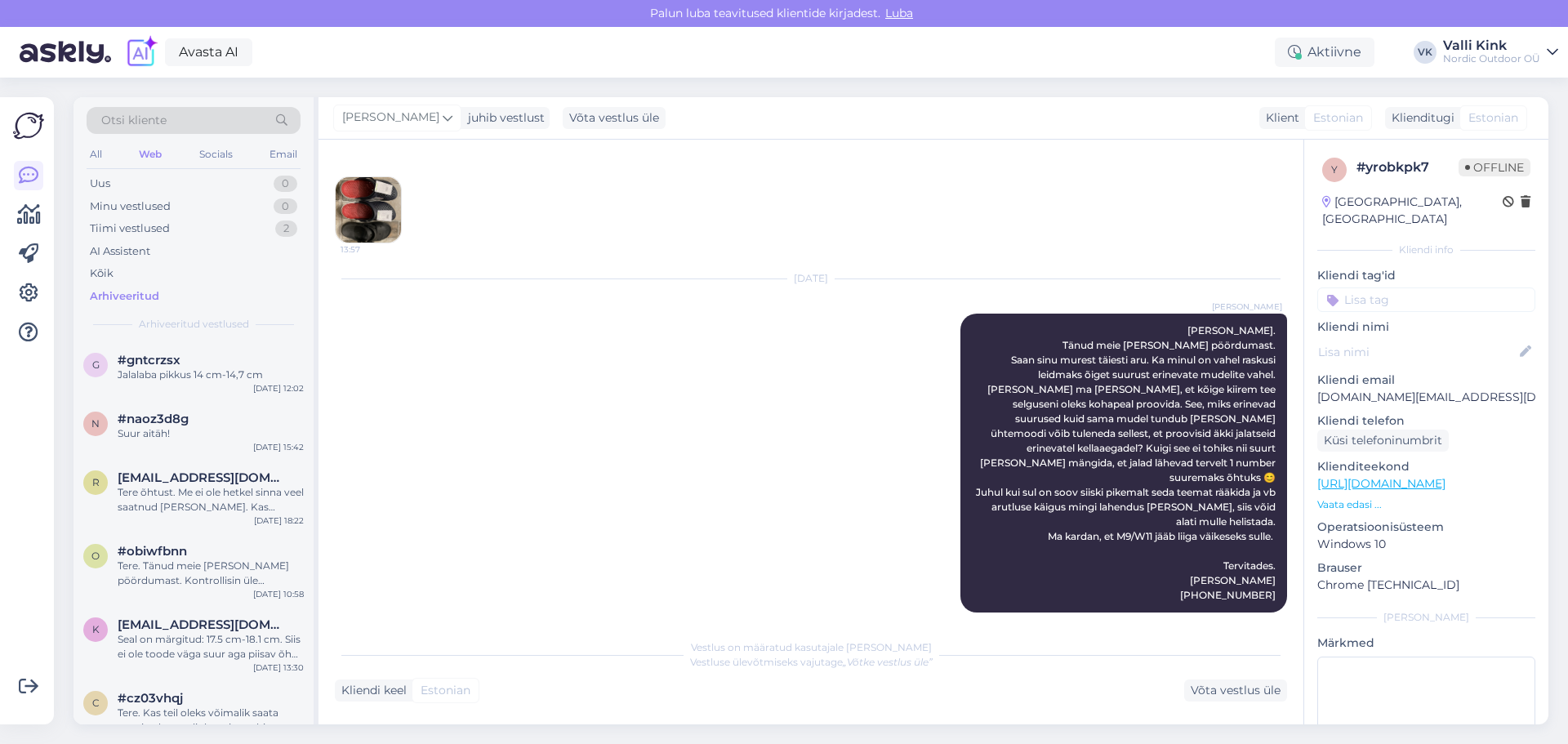
click at [159, 111] on div "Otsi kliente" at bounding box center [193, 121] width 214 height 27
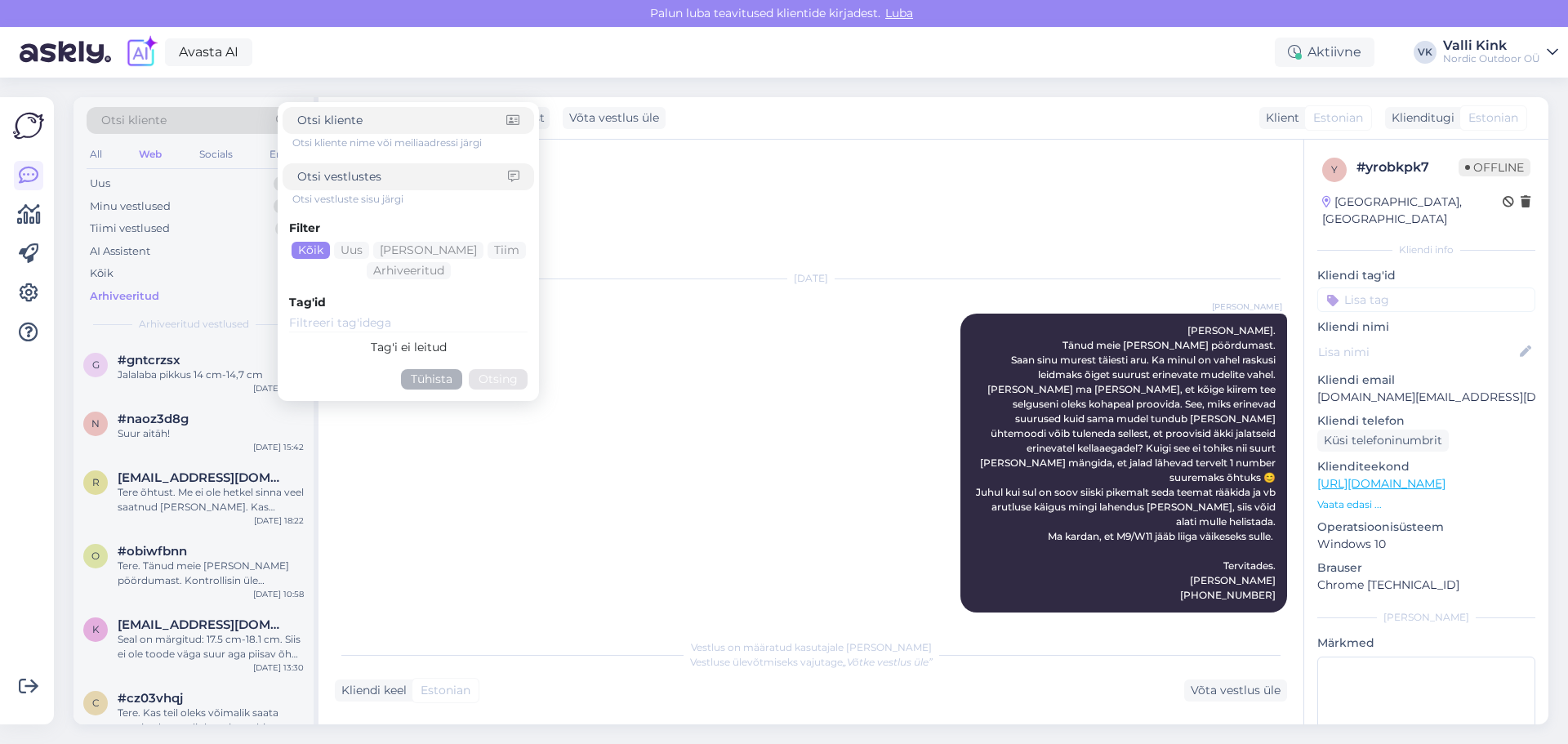
type input "Pühapäeval on ikka hommikusöök olemas - hotellis ööbijatel hotelli oma, malevas…"
